Goal: Task Accomplishment & Management: Manage account settings

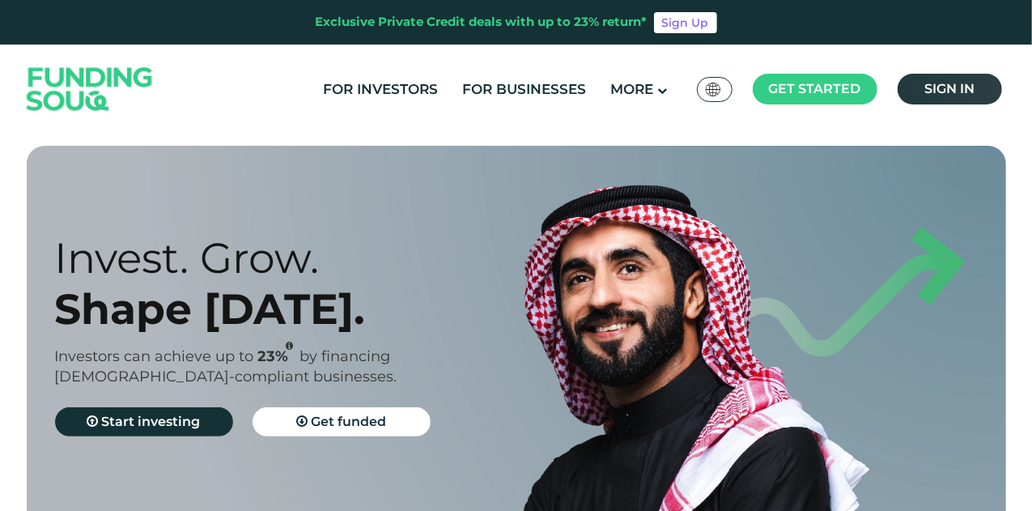
click at [913, 89] on link "Sign in" at bounding box center [950, 89] width 104 height 31
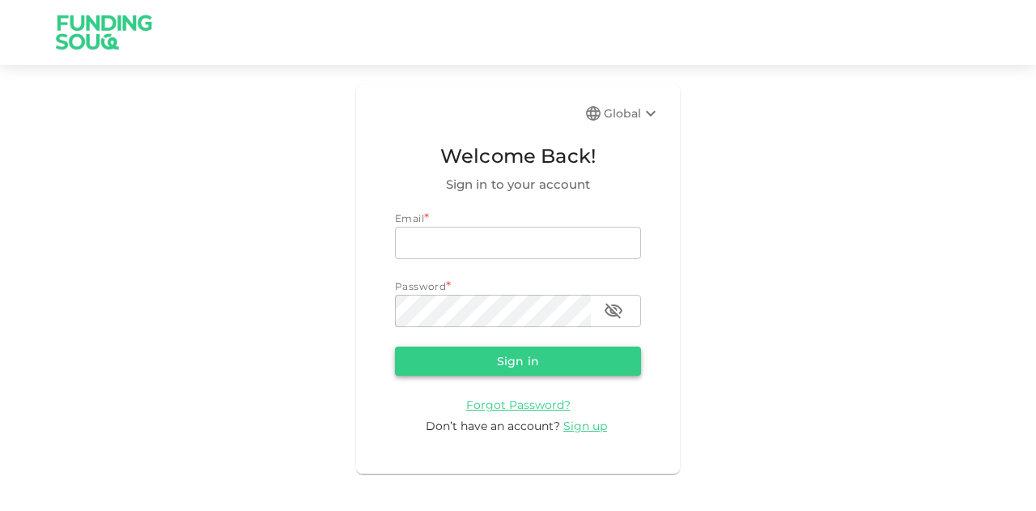
type input "[EMAIL_ADDRESS][PERSON_NAME][DOMAIN_NAME]"
click at [478, 357] on button "Sign in" at bounding box center [518, 360] width 246 height 29
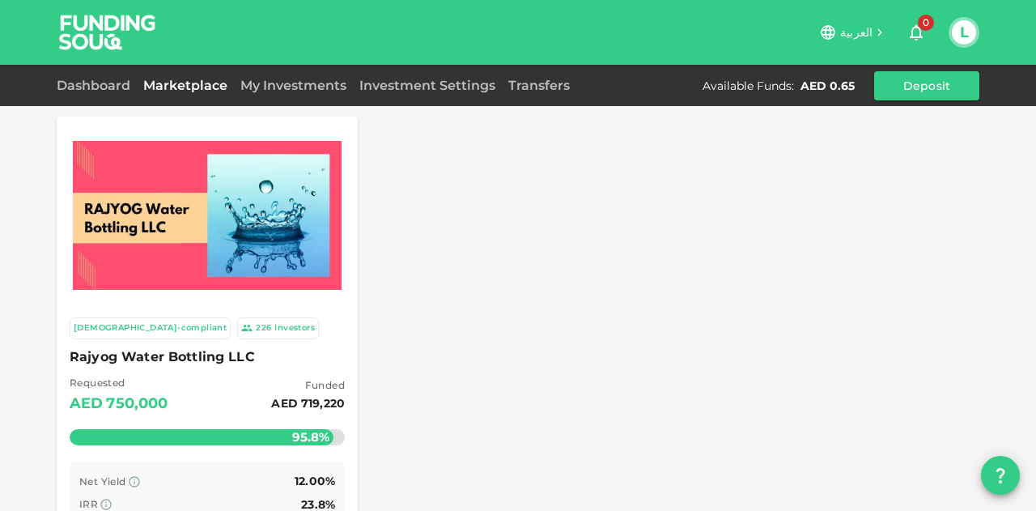
click at [199, 79] on link "Marketplace" at bounding box center [185, 85] width 97 height 15
click at [311, 88] on link "My Investments" at bounding box center [293, 85] width 119 height 15
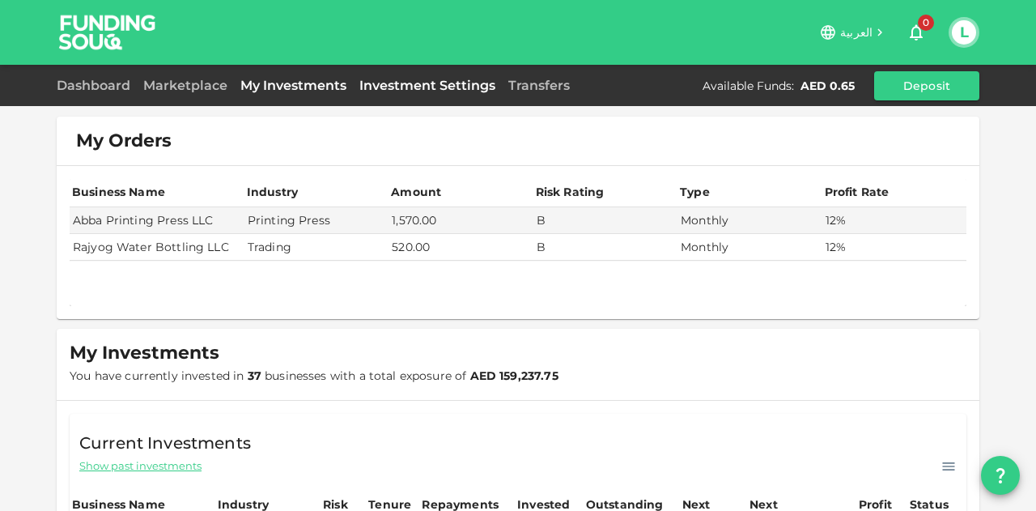
click at [415, 89] on link "Investment Settings" at bounding box center [427, 85] width 149 height 15
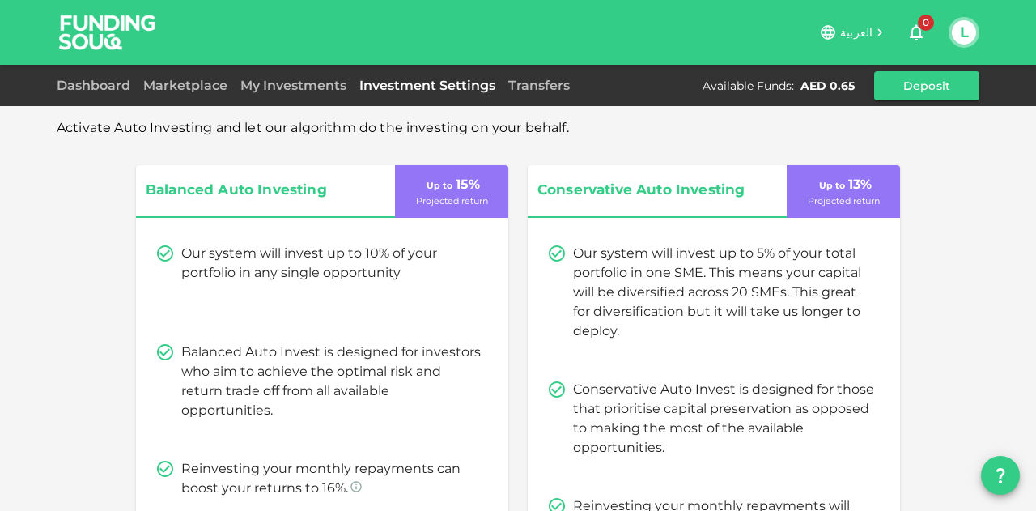
click at [327, 96] on div "Dashboard Marketplace My Investments Investment Settings Transfers Available Fu…" at bounding box center [518, 85] width 923 height 29
click at [327, 89] on link "My Investments" at bounding box center [293, 85] width 119 height 15
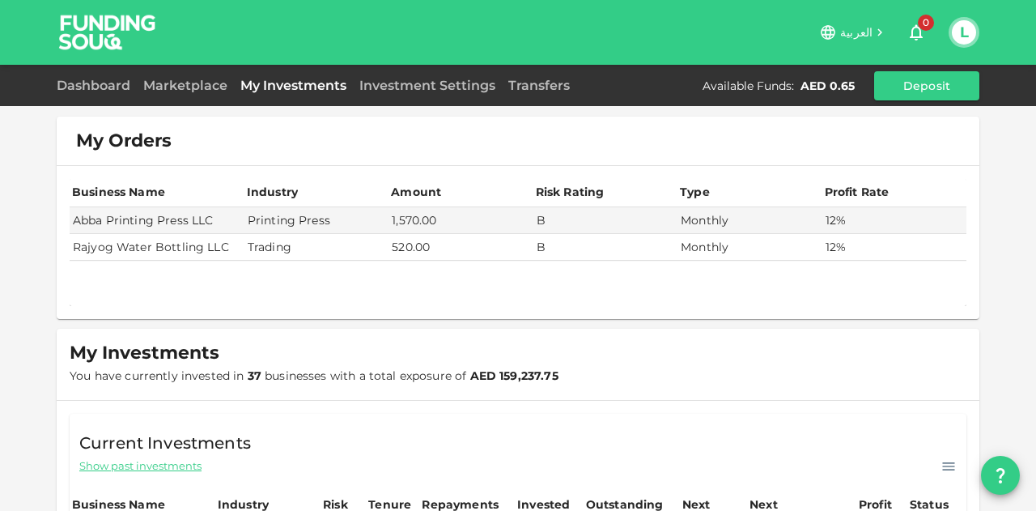
click at [68, 95] on div "Dashboard" at bounding box center [97, 85] width 80 height 19
click at [74, 88] on link "Dashboard" at bounding box center [97, 85] width 80 height 15
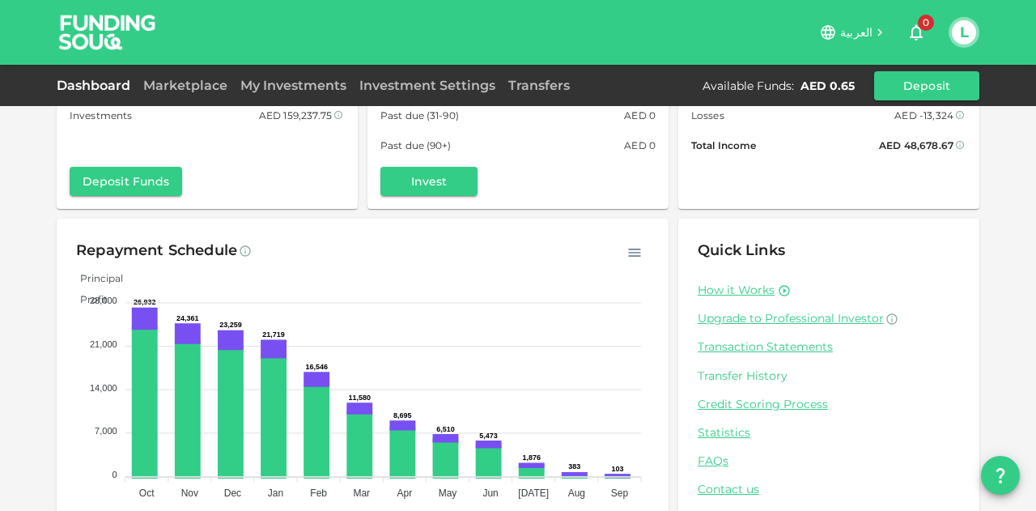
scroll to position [159, 0]
